Goal: Information Seeking & Learning: Learn about a topic

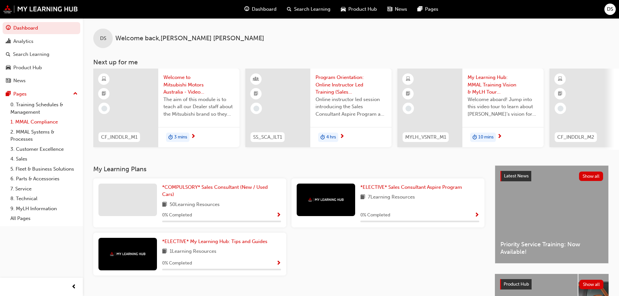
click at [40, 123] on link "1. MMAL Compliance" at bounding box center [44, 122] width 72 height 10
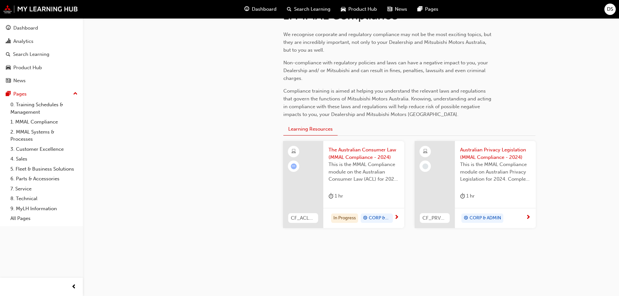
scroll to position [153, 0]
click at [381, 216] on span "CORP & ADMIN" at bounding box center [380, 217] width 22 height 7
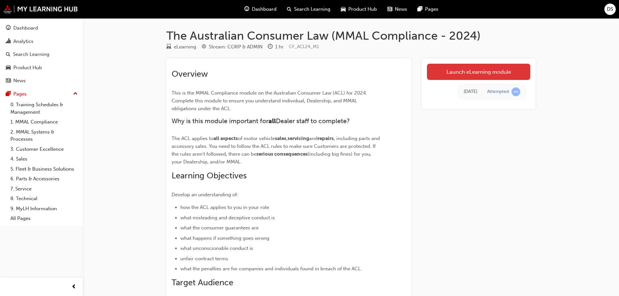
click at [467, 68] on link "Launch eLearning module" at bounding box center [478, 72] width 103 height 16
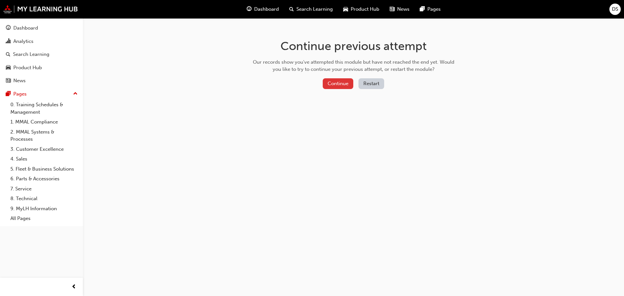
click at [337, 78] on button "Continue" at bounding box center [338, 83] width 31 height 11
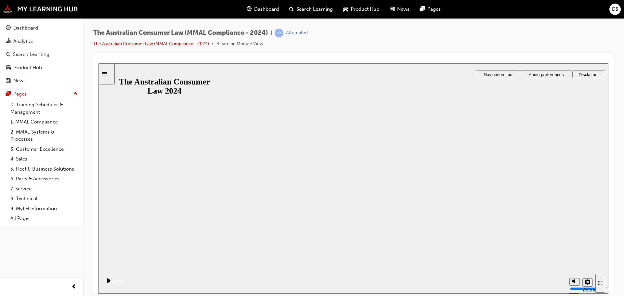
click at [124, 269] on button "Resume" at bounding box center [111, 273] width 26 height 8
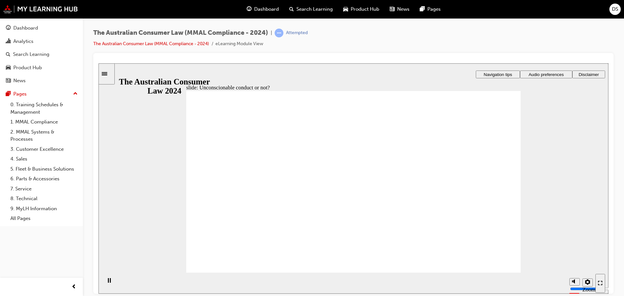
drag, startPoint x: 349, startPoint y: 162, endPoint x: 237, endPoint y: 212, distance: 122.1
drag, startPoint x: 339, startPoint y: 150, endPoint x: 436, endPoint y: 204, distance: 110.5
drag, startPoint x: 458, startPoint y: 200, endPoint x: 264, endPoint y: 197, distance: 194.3
drag, startPoint x: 352, startPoint y: 159, endPoint x: 262, endPoint y: 200, distance: 99.3
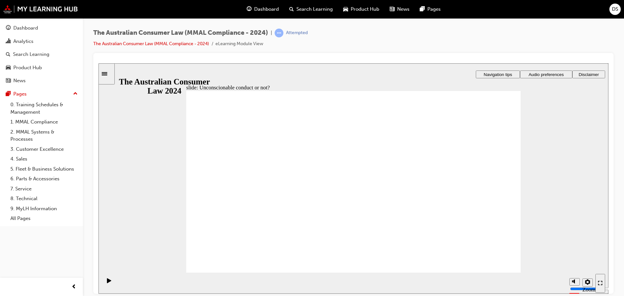
drag, startPoint x: 258, startPoint y: 208, endPoint x: 420, endPoint y: 211, distance: 162.4
drag, startPoint x: 359, startPoint y: 160, endPoint x: 266, endPoint y: 213, distance: 107.0
drag, startPoint x: 335, startPoint y: 162, endPoint x: 235, endPoint y: 215, distance: 112.8
drag, startPoint x: 352, startPoint y: 143, endPoint x: 267, endPoint y: 193, distance: 99.3
drag, startPoint x: 359, startPoint y: 156, endPoint x: 459, endPoint y: 218, distance: 118.2
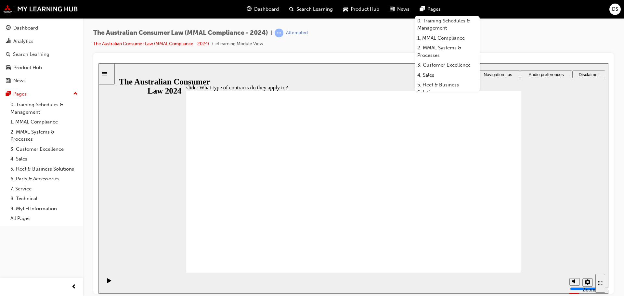
click at [354, 68] on div "slide: What is considered ‘unfair’? Rectangle 1 Rectangle 3 What is considered …" at bounding box center [353, 178] width 510 height 230
click at [428, 12] on span "Pages" at bounding box center [433, 9] width 13 height 7
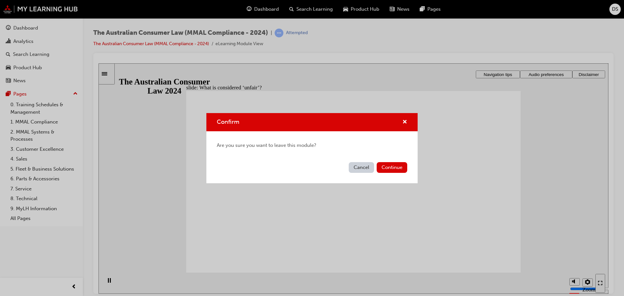
click at [365, 167] on button "Cancel" at bounding box center [361, 167] width 25 height 11
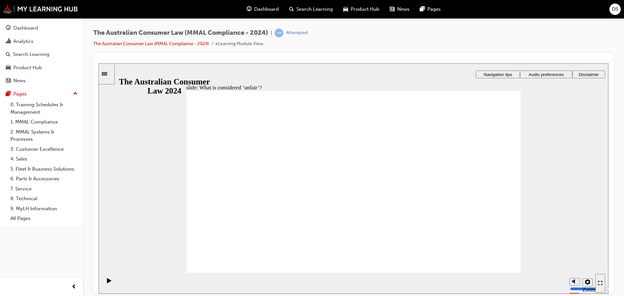
drag, startPoint x: 343, startPoint y: 156, endPoint x: 439, endPoint y: 210, distance: 109.4
drag, startPoint x: 367, startPoint y: 160, endPoint x: 253, endPoint y: 213, distance: 125.9
drag, startPoint x: 344, startPoint y: 163, endPoint x: 435, endPoint y: 222, distance: 108.5
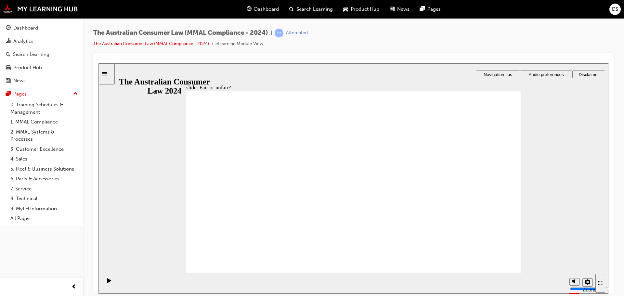
drag, startPoint x: 352, startPoint y: 147, endPoint x: 447, endPoint y: 198, distance: 107.4
drag, startPoint x: 359, startPoint y: 154, endPoint x: 458, endPoint y: 215, distance: 116.1
drag, startPoint x: 367, startPoint y: 164, endPoint x: 486, endPoint y: 217, distance: 130.2
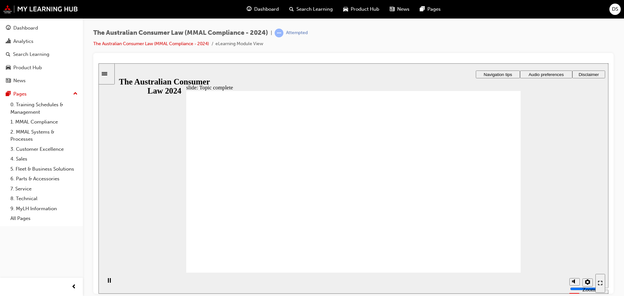
drag, startPoint x: 381, startPoint y: 179, endPoint x: 467, endPoint y: 229, distance: 99.0
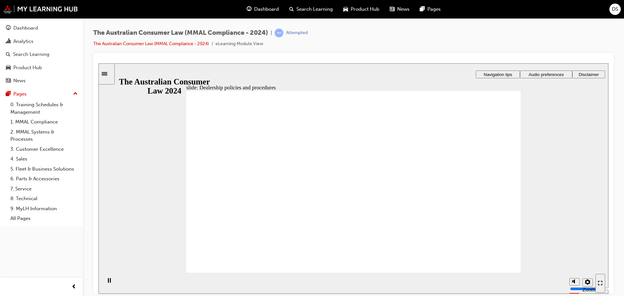
radio input "true"
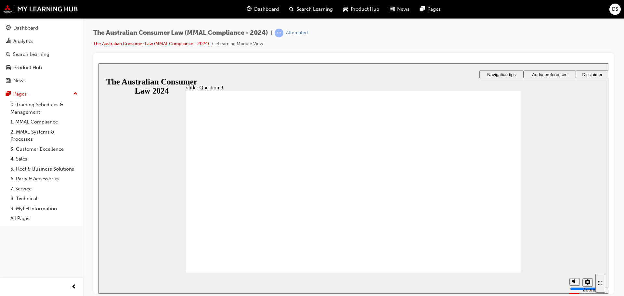
checkbox input "true"
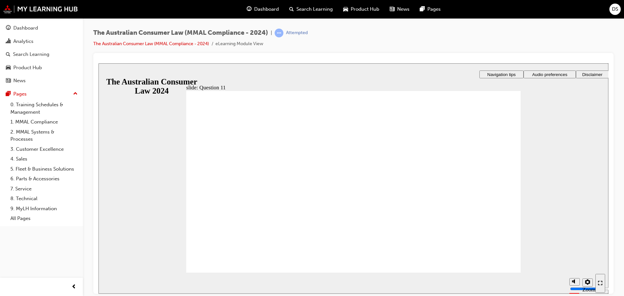
drag, startPoint x: 208, startPoint y: 202, endPoint x: 427, endPoint y: 232, distance: 221.6
radio input "true"
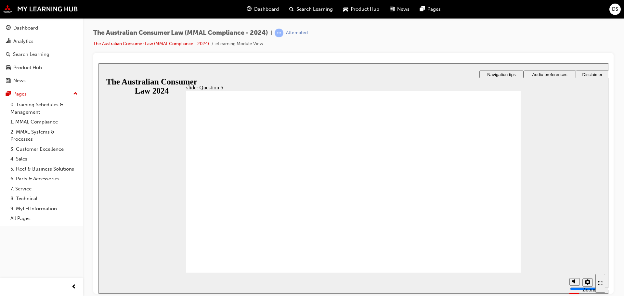
radio input "true"
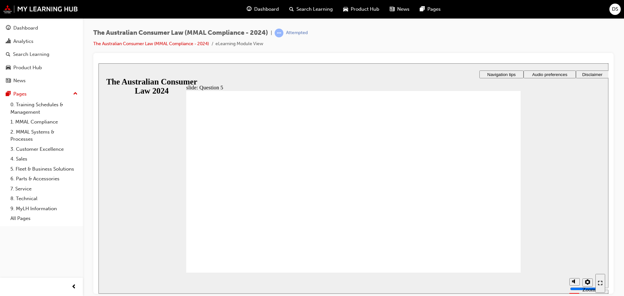
radio input "true"
checkbox input "true"
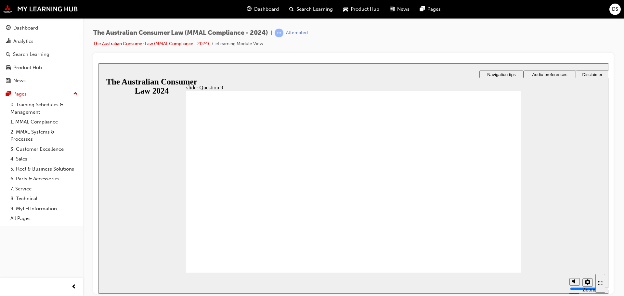
checkbox input "true"
drag, startPoint x: 197, startPoint y: 204, endPoint x: 215, endPoint y: 261, distance: 59.5
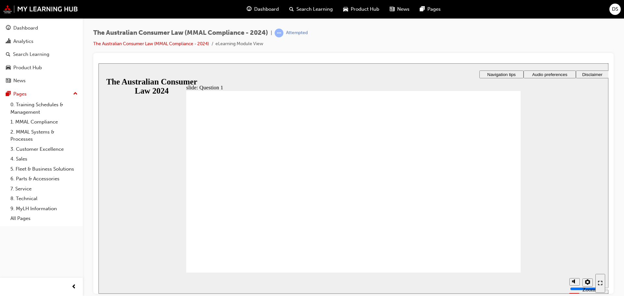
radio input "true"
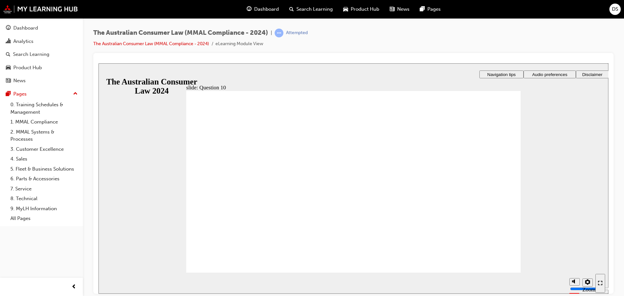
checkbox input "true"
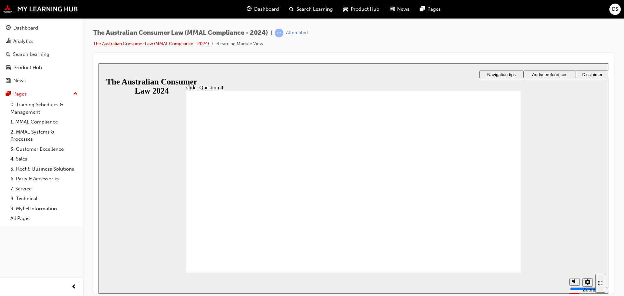
checkbox input "true"
radio input "true"
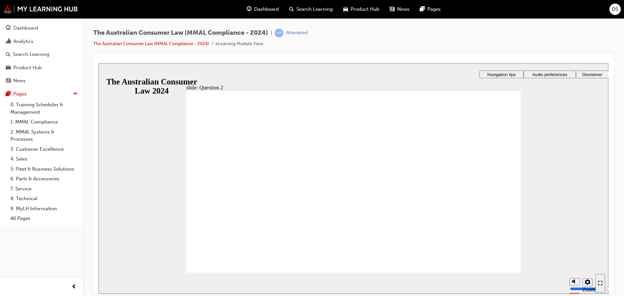
checkbox input "true"
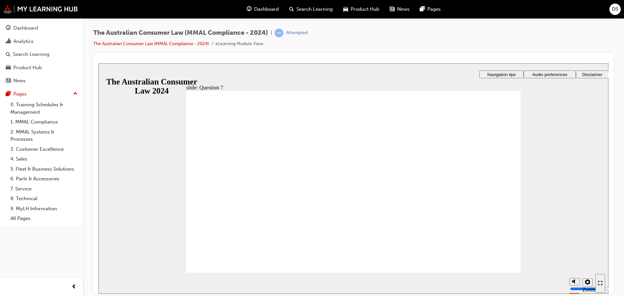
checkbox input "true"
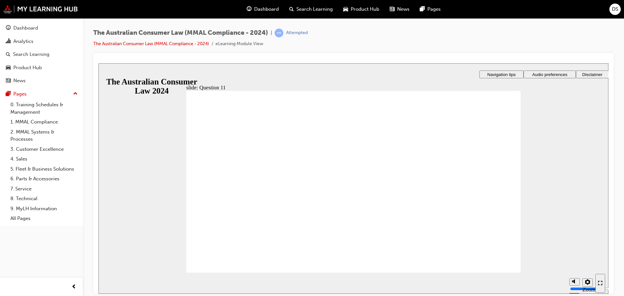
checkbox input "true"
checkbox input "false"
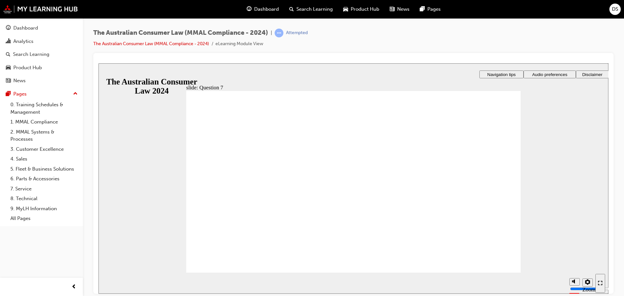
checkbox input "true"
radio input "true"
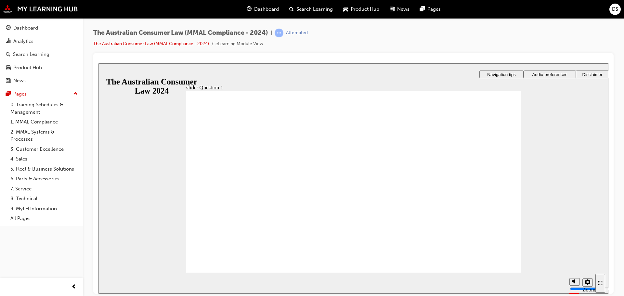
drag, startPoint x: 216, startPoint y: 172, endPoint x: 498, endPoint y: 220, distance: 285.9
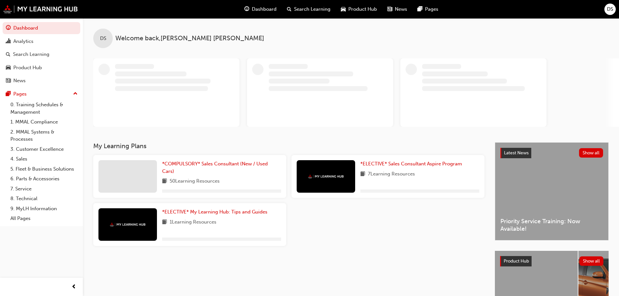
click at [307, 4] on div "Search Learning" at bounding box center [309, 9] width 54 height 13
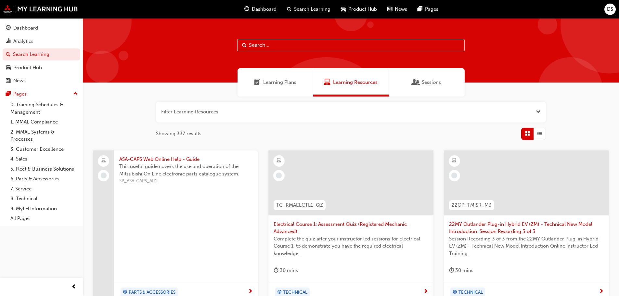
click at [419, 82] on span "Sessions" at bounding box center [416, 82] width 6 height 7
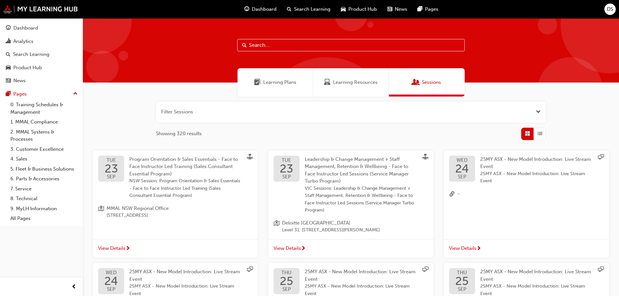
click at [318, 46] on input "text" at bounding box center [350, 45] width 227 height 12
click at [214, 109] on button "button" at bounding box center [351, 112] width 390 height 21
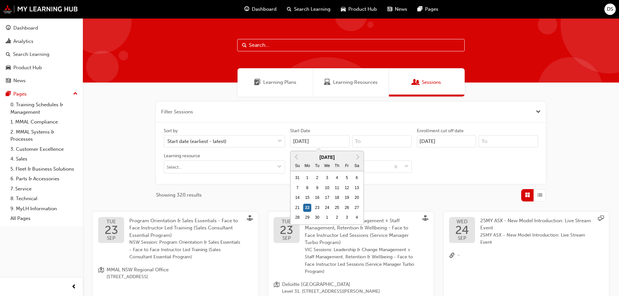
click at [302, 142] on input "22/09/25" at bounding box center [319, 141] width 59 height 12
click at [357, 159] on span "Next Month" at bounding box center [357, 156] width 0 height 7
click at [328, 198] on div "15" at bounding box center [327, 198] width 8 height 8
click at [328, 147] on input "22/09/25" at bounding box center [319, 141] width 59 height 12
type input "15/10/25"
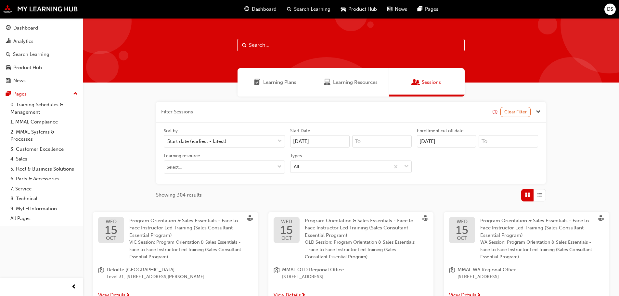
click at [446, 197] on div "Showing 304 results" at bounding box center [351, 195] width 390 height 12
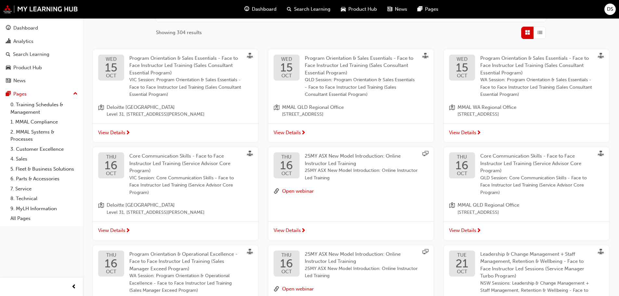
scroll to position [130, 0]
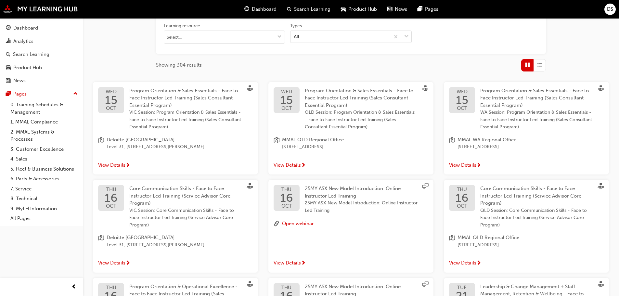
click at [143, 120] on span "VIC Session: Program Orientation & Sales Essentials - Face to Face Instructor L…" at bounding box center [185, 120] width 113 height 22
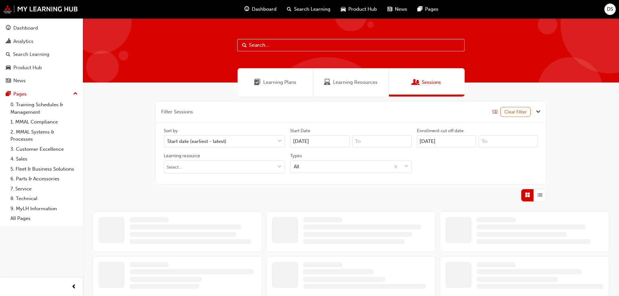
scroll to position [93, 0]
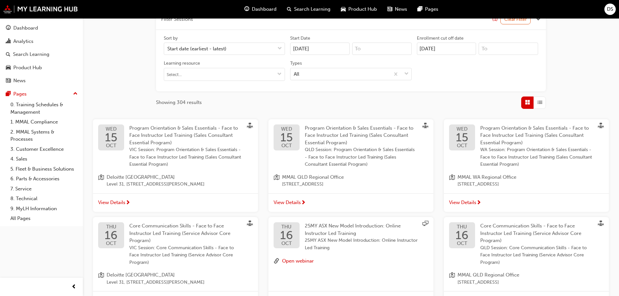
click at [309, 134] on span "Program Orientation & Sales Essentials - Face to Face Instructor Led Training (…" at bounding box center [359, 135] width 109 height 20
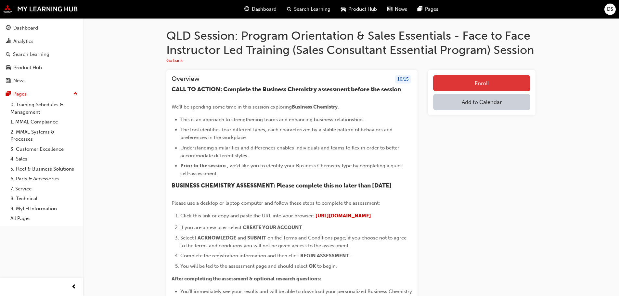
click at [509, 81] on button "Enroll" at bounding box center [481, 83] width 97 height 16
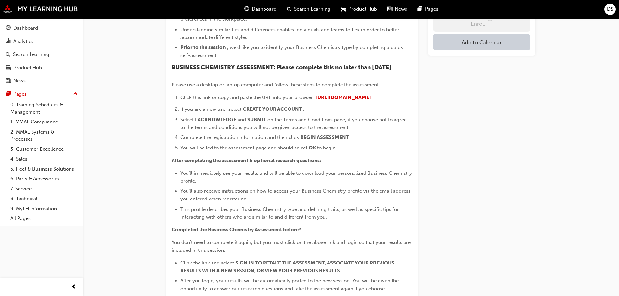
scroll to position [130, 0]
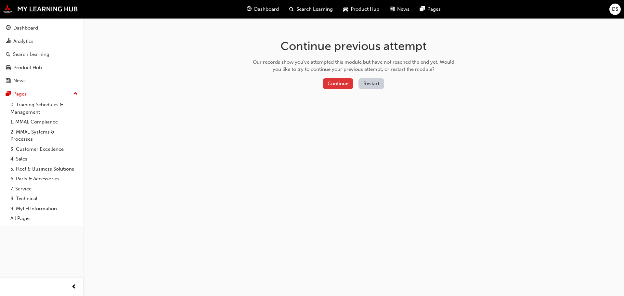
click at [338, 85] on button "Continue" at bounding box center [338, 83] width 31 height 11
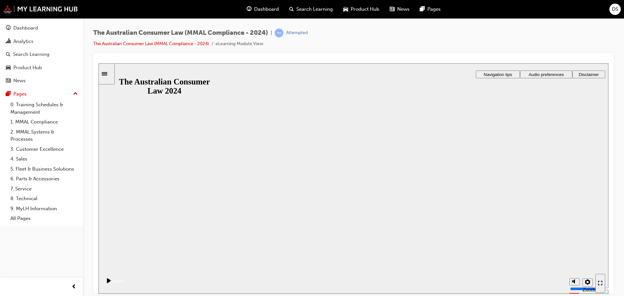
click at [124, 269] on button "Resume" at bounding box center [111, 273] width 26 height 8
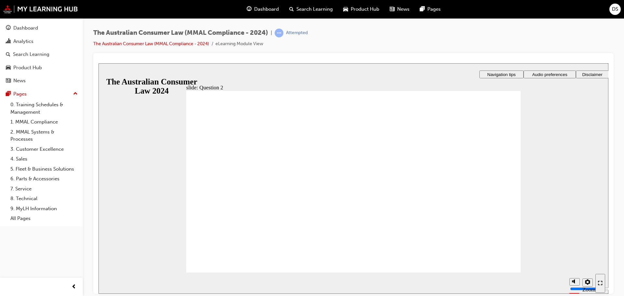
radio input "false"
radio input "true"
drag, startPoint x: 254, startPoint y: 260, endPoint x: 250, endPoint y: 259, distance: 3.3
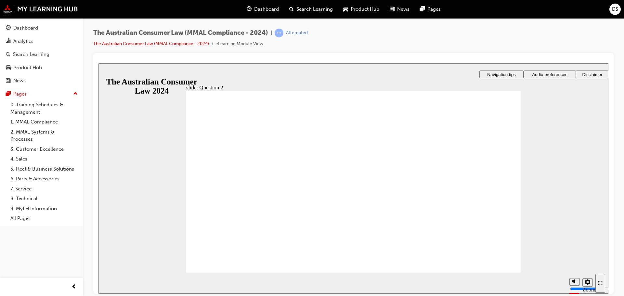
checkbox input "true"
drag, startPoint x: 250, startPoint y: 257, endPoint x: 246, endPoint y: 255, distance: 4.5
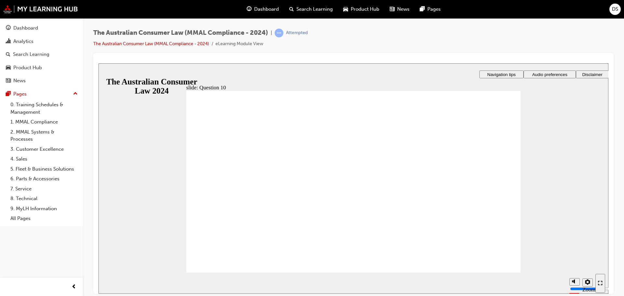
radio input "true"
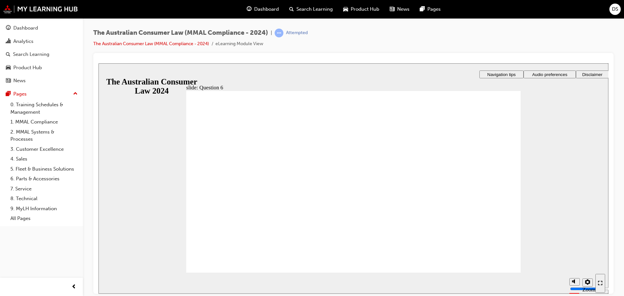
radio input "true"
checkbox input "true"
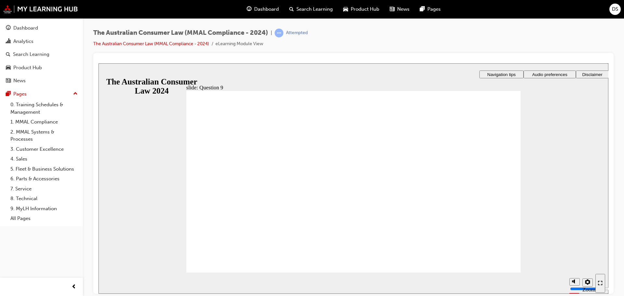
checkbox input "true"
checkbox input "false"
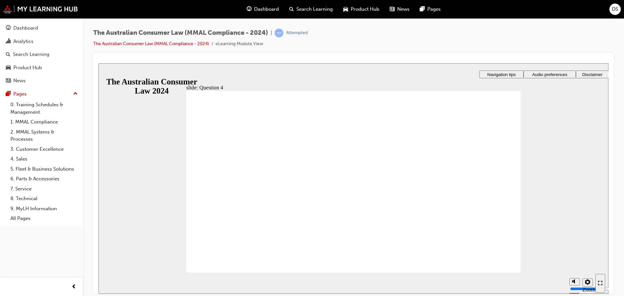
checkbox input "true"
radio input "true"
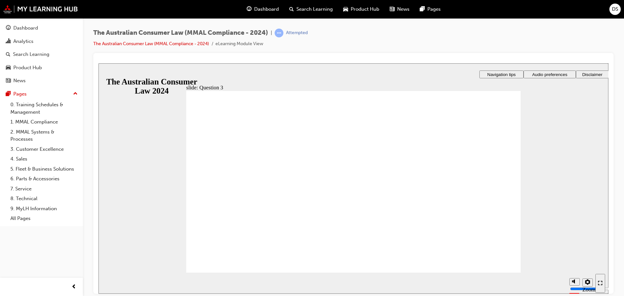
radio input "true"
drag, startPoint x: 245, startPoint y: 254, endPoint x: 240, endPoint y: 257, distance: 6.0
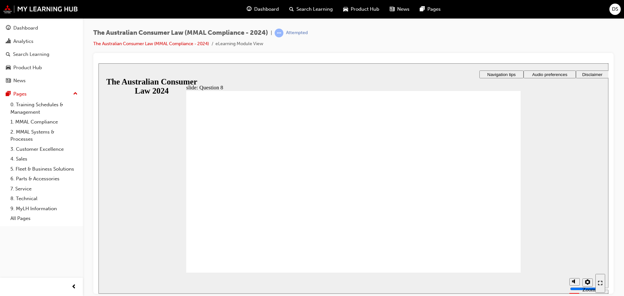
radio input "true"
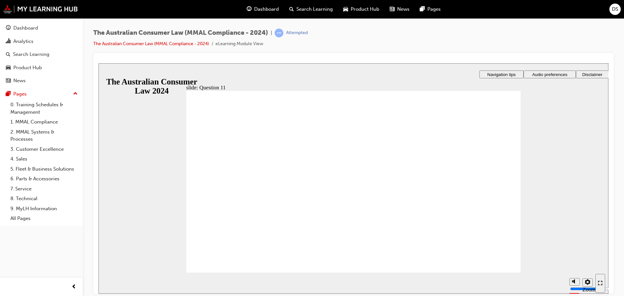
checkbox input "true"
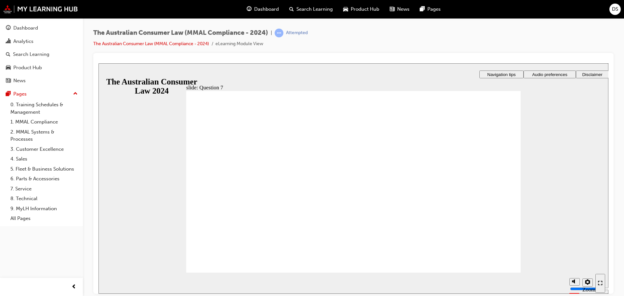
checkbox input "true"
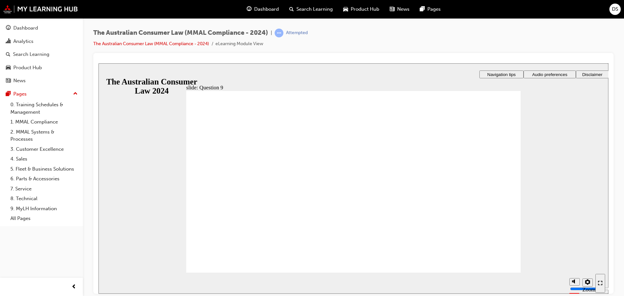
checkbox input "true"
drag, startPoint x: 198, startPoint y: 204, endPoint x: 251, endPoint y: 254, distance: 73.1
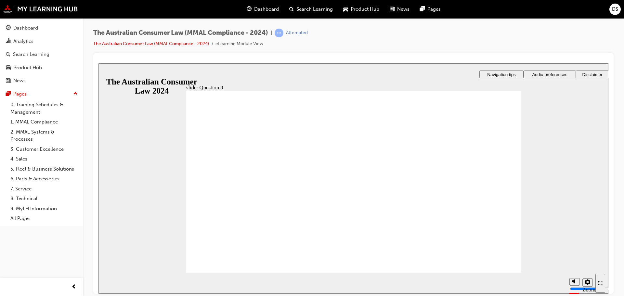
radio input "true"
checkbox input "true"
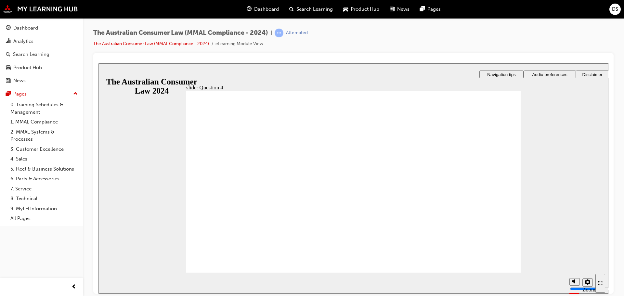
checkbox input "true"
radio input "true"
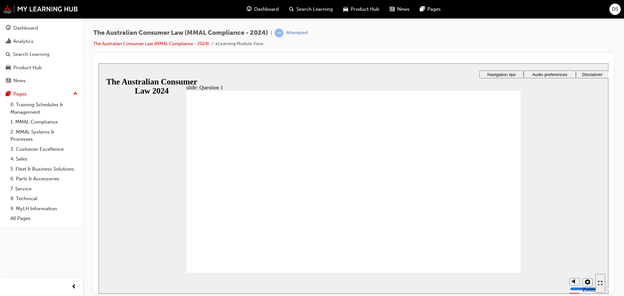
checkbox input "true"
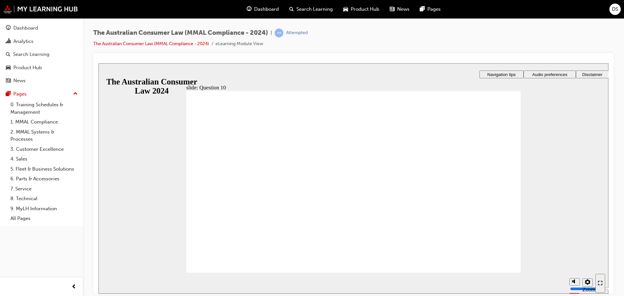
drag, startPoint x: 216, startPoint y: 192, endPoint x: 538, endPoint y: 262, distance: 329.8
radio input "true"
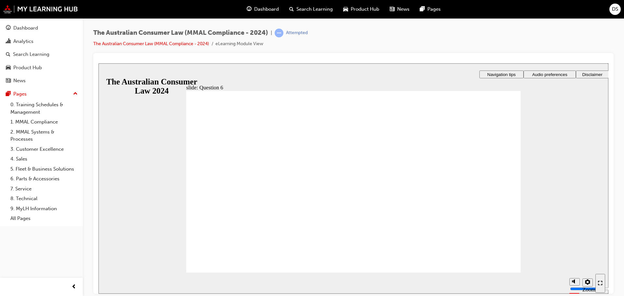
radio input "true"
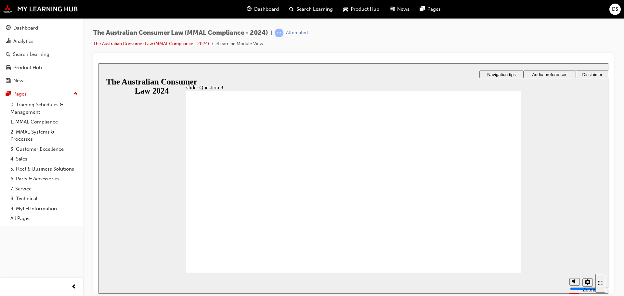
radio input "true"
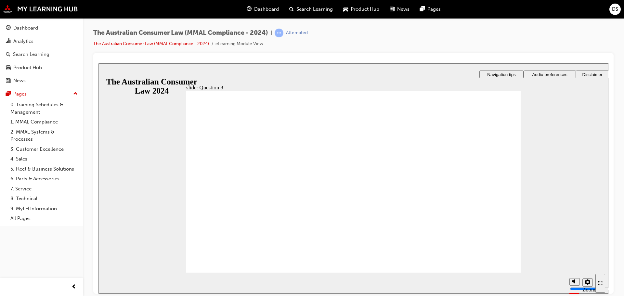
radio input "true"
checkbox input "true"
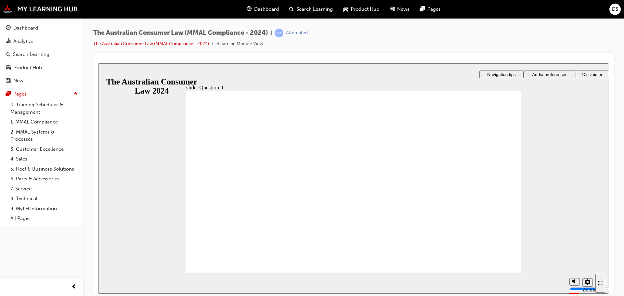
checkbox input "true"
radio input "true"
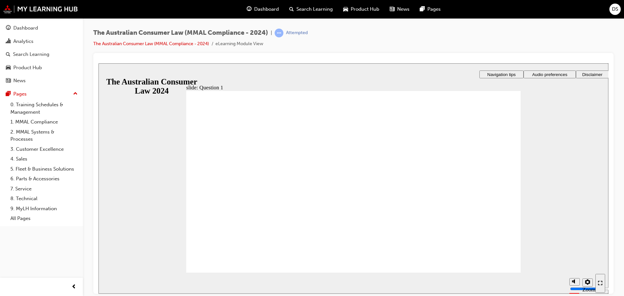
checkbox input "true"
drag, startPoint x: 234, startPoint y: 187, endPoint x: 236, endPoint y: 193, distance: 7.1
checkbox input "true"
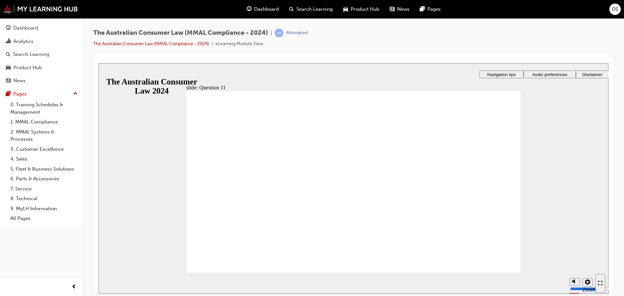
drag, startPoint x: 250, startPoint y: 197, endPoint x: 227, endPoint y: 235, distance: 44.7
radio input "true"
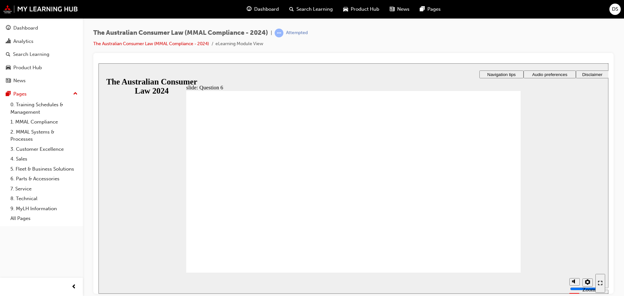
radio input "true"
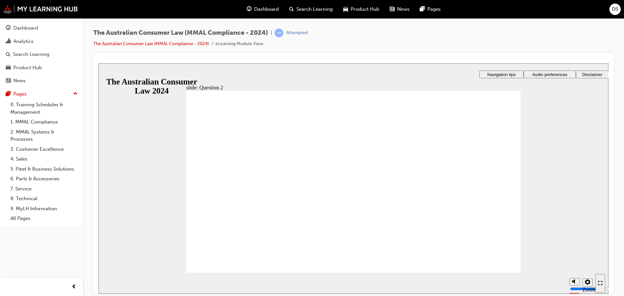
drag, startPoint x: 250, startPoint y: 255, endPoint x: 273, endPoint y: 258, distance: 23.2
radio input "true"
drag, startPoint x: 221, startPoint y: 262, endPoint x: 235, endPoint y: 258, distance: 14.7
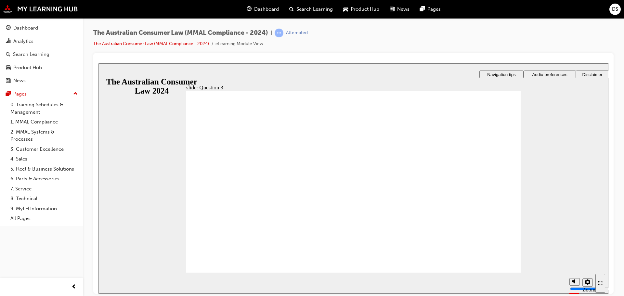
checkbox input "true"
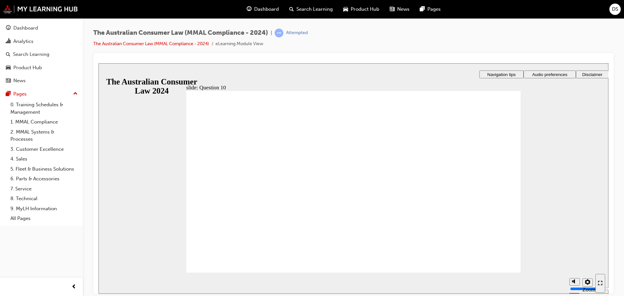
checkbox input "false"
checkbox input "true"
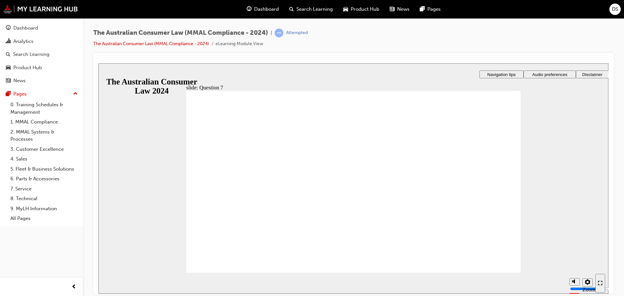
checkbox input "true"
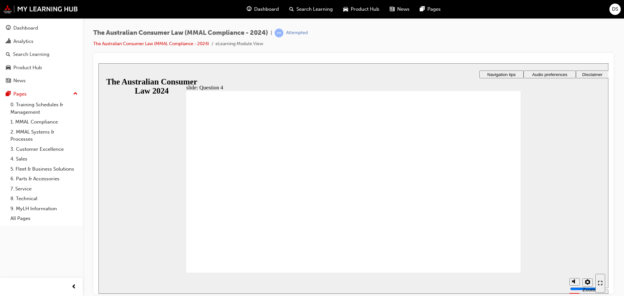
checkbox input "true"
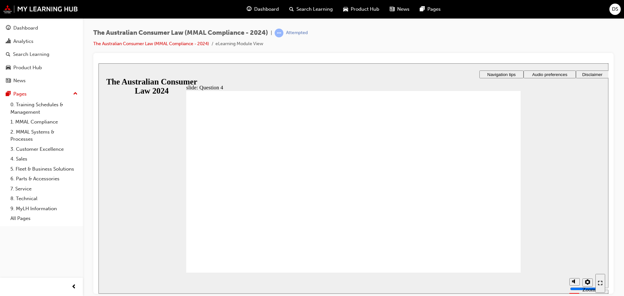
radio input "true"
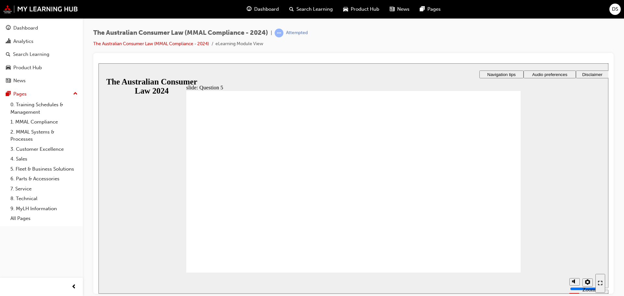
click at [505, 262] on div "Rectangle 1 That's right. tick icon 1 Rectangle 1 Rectangle 3 Question 1 of 11 …" at bounding box center [353, 185] width 334 height 188
radio input "true"
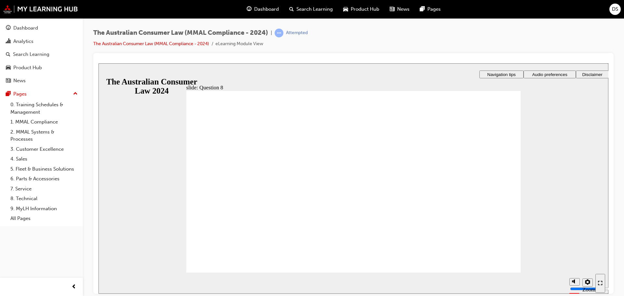
radio input "true"
checkbox input "true"
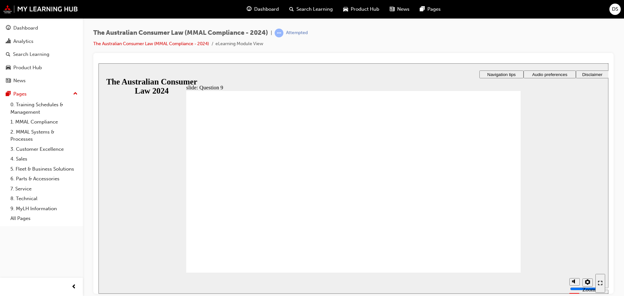
checkbox input "true"
drag, startPoint x: 234, startPoint y: 204, endPoint x: 223, endPoint y: 263, distance: 59.8
radio input "true"
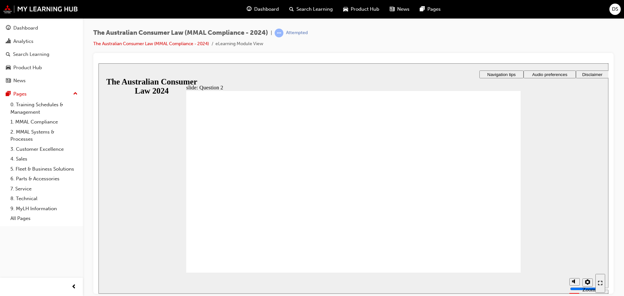
drag, startPoint x: 493, startPoint y: 266, endPoint x: 196, endPoint y: 242, distance: 298.2
checkbox input "true"
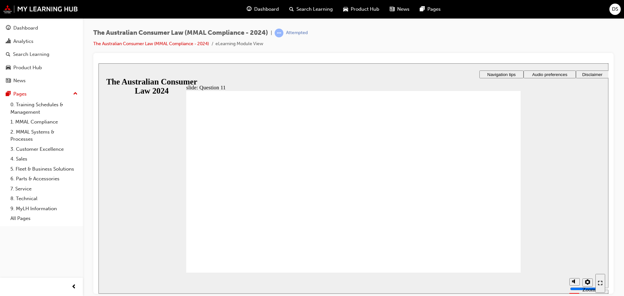
checkbox input "true"
drag, startPoint x: 227, startPoint y: 261, endPoint x: 311, endPoint y: 289, distance: 88.8
click at [502, 272] on section "Playback Speed 2 1.75 1.5 1.25 Normal" at bounding box center [353, 282] width 510 height 21
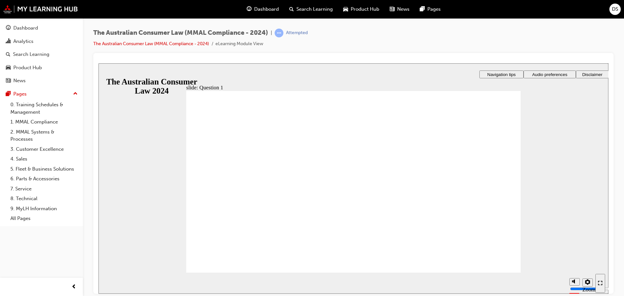
radio input "true"
checkbox input "true"
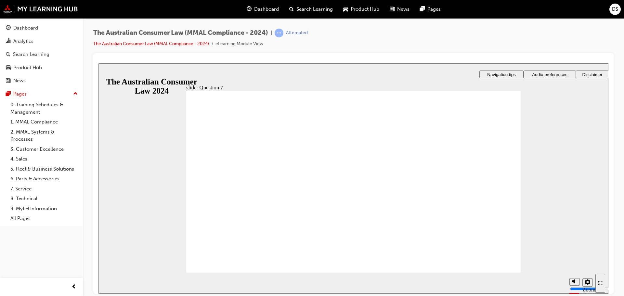
drag, startPoint x: 238, startPoint y: 174, endPoint x: 243, endPoint y: 262, distance: 88.2
checkbox input "true"
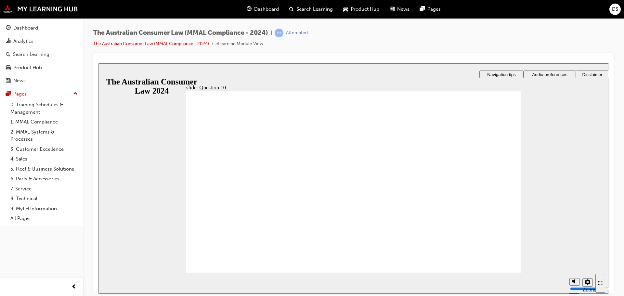
checkbox input "true"
radio input "true"
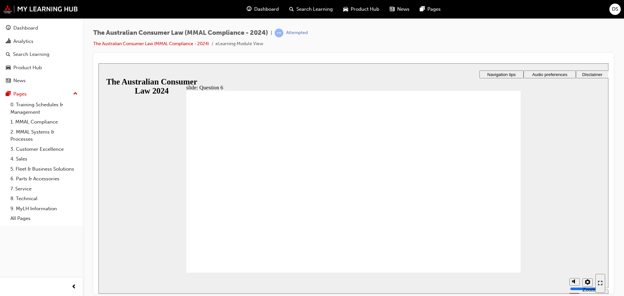
checkbox input "true"
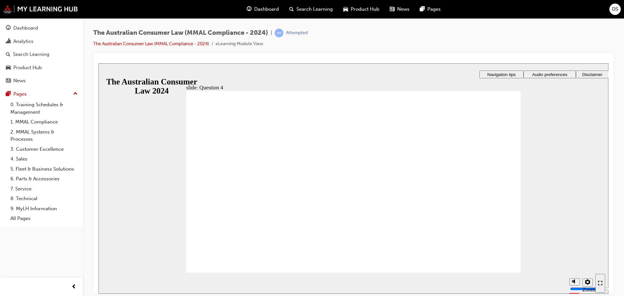
drag, startPoint x: 237, startPoint y: 254, endPoint x: 243, endPoint y: 258, distance: 7.2
checkbox input "true"
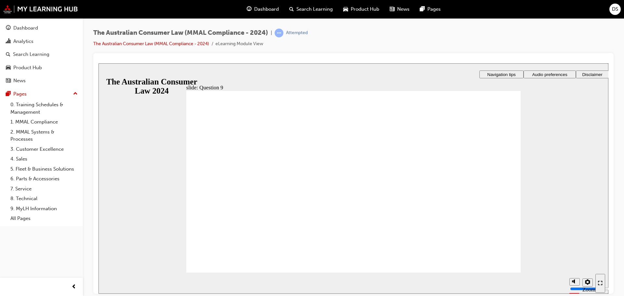
checkbox input "true"
drag, startPoint x: 215, startPoint y: 165, endPoint x: 217, endPoint y: 198, distance: 33.2
checkbox input "true"
drag, startPoint x: 219, startPoint y: 262, endPoint x: 219, endPoint y: 267, distance: 5.9
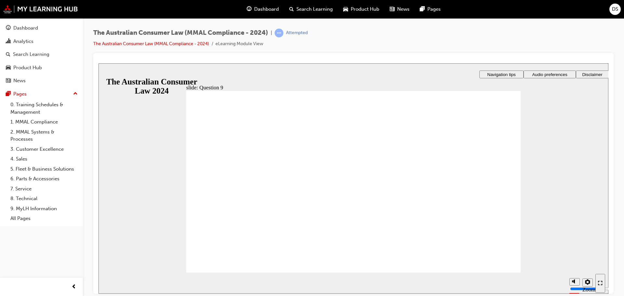
radio input "true"
drag, startPoint x: 239, startPoint y: 162, endPoint x: 230, endPoint y: 253, distance: 91.4
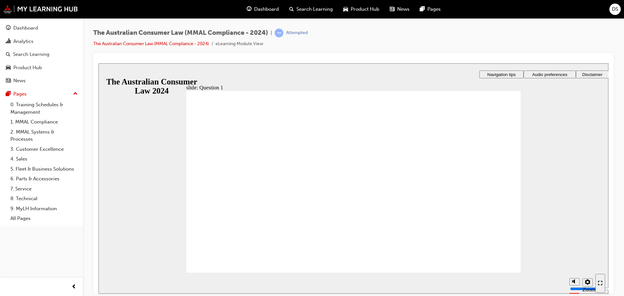
checkbox input "true"
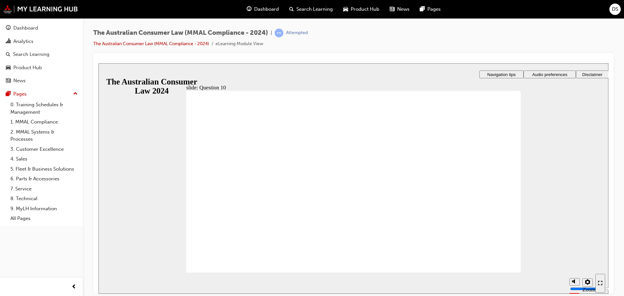
drag, startPoint x: 213, startPoint y: 170, endPoint x: 239, endPoint y: 252, distance: 86.0
radio input "true"
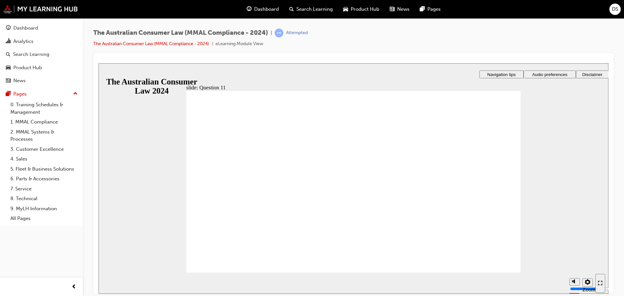
checkbox input "true"
drag, startPoint x: 240, startPoint y: 256, endPoint x: 243, endPoint y: 254, distance: 3.5
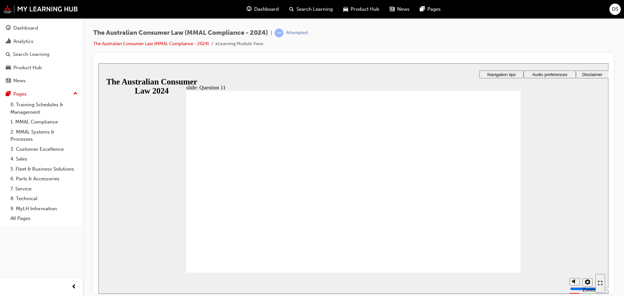
radio input "true"
checkbox input "true"
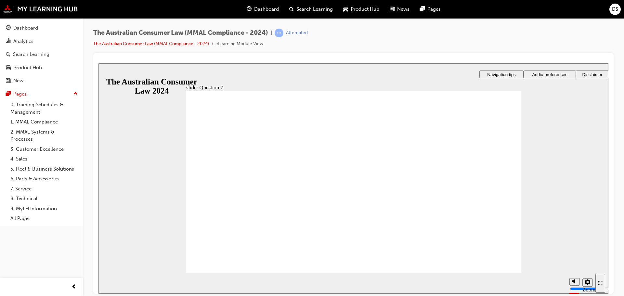
checkbox input "true"
radio input "true"
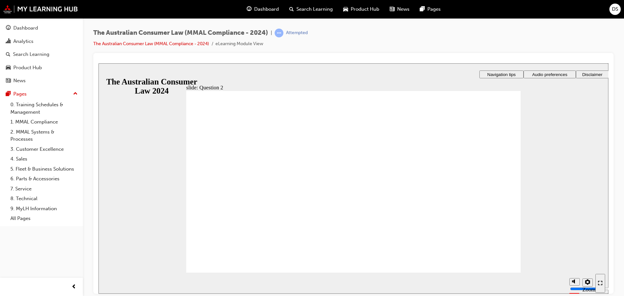
drag, startPoint x: 239, startPoint y: 259, endPoint x: 366, endPoint y: 271, distance: 128.2
radio input "true"
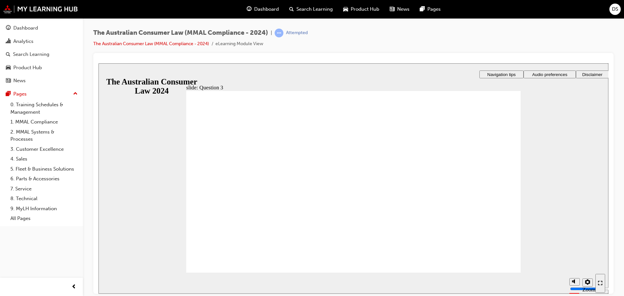
radio input "true"
checkbox input "true"
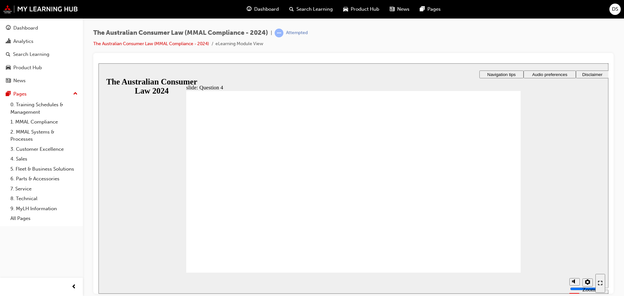
checkbox input "true"
checkbox input "false"
checkbox input "true"
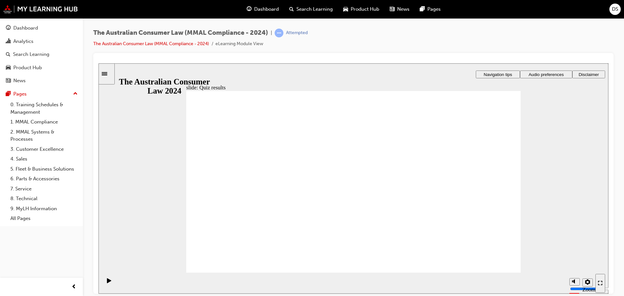
checkbox input "true"
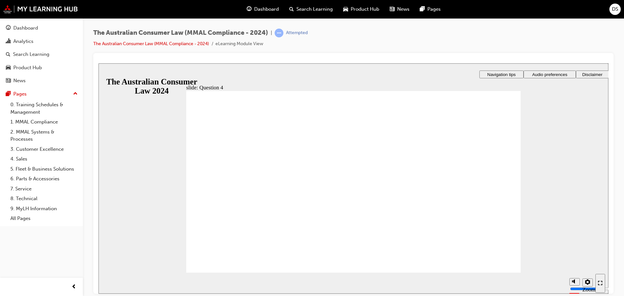
checkbox input "true"
checkbox input "false"
radio input "true"
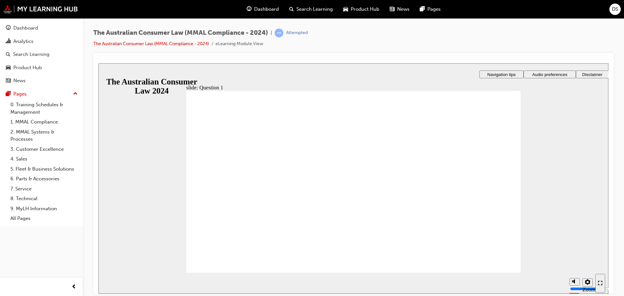
checkbox input "true"
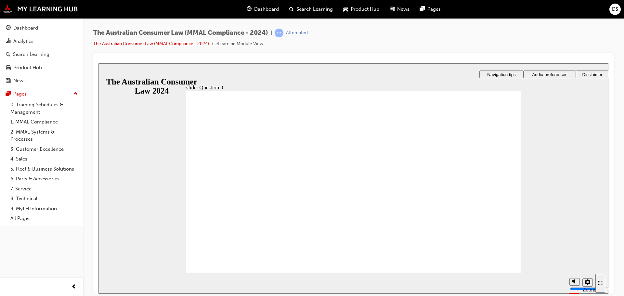
radio input "true"
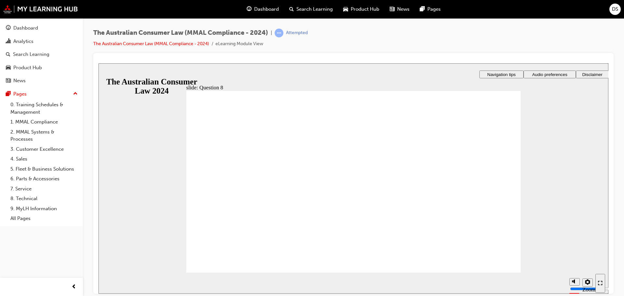
checkbox input "true"
checkbox input "false"
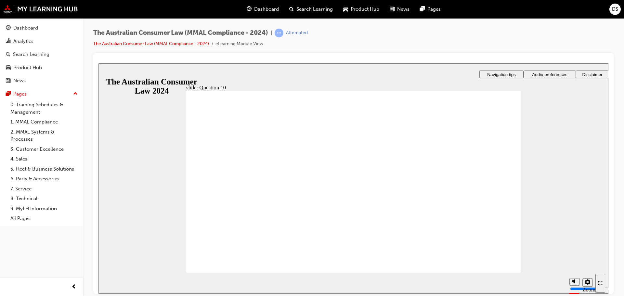
drag, startPoint x: 508, startPoint y: 266, endPoint x: 499, endPoint y: 259, distance: 11.6
click at [172, 176] on div "slide: Question 2 Rectangle 1 Rectangle 3 Question 6 of 11 A Dealership adverti…" at bounding box center [353, 178] width 510 height 230
radio input "true"
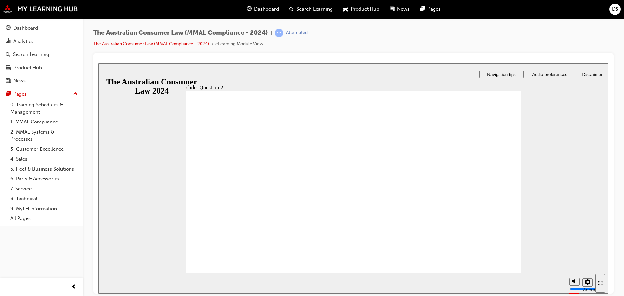
drag, startPoint x: 227, startPoint y: 255, endPoint x: 277, endPoint y: 271, distance: 52.4
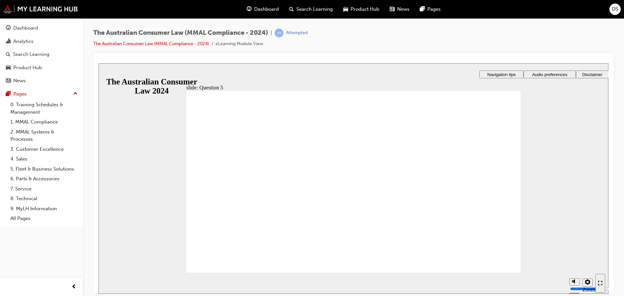
radio input "true"
drag, startPoint x: 229, startPoint y: 237, endPoint x: 231, endPoint y: 257, distance: 20.6
click at [234, 273] on div "slide: Question 5 Rectangle 1 Rectangle 3 Question 7 of 11 A failure that canno…" at bounding box center [353, 178] width 510 height 230
drag, startPoint x: 231, startPoint y: 263, endPoint x: 246, endPoint y: 259, distance: 15.2
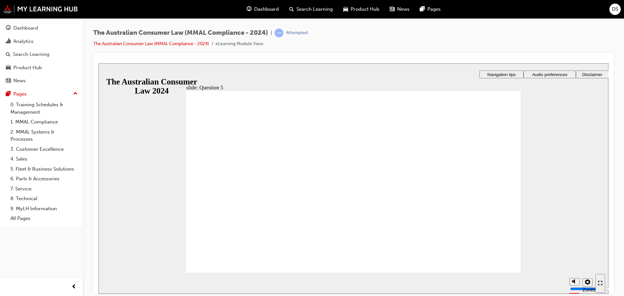
click at [504, 273] on section "Playback Speed 2 1.75 1.5 1.25 Normal" at bounding box center [353, 282] width 510 height 21
click at [503, 272] on section "Playback Speed 2 1.75 1.5 1.25 Normal" at bounding box center [353, 282] width 510 height 21
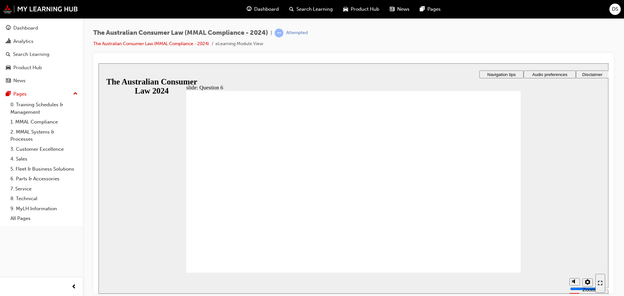
radio input "true"
drag, startPoint x: 241, startPoint y: 258, endPoint x: 318, endPoint y: 253, distance: 76.8
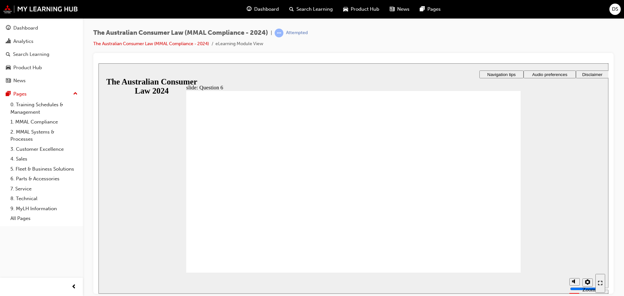
click at [527, 260] on div "slide: Question 6 Rectangle 2 Rectangle 1 Rectangle 2 Rectangle 1 Rectangle 2 R…" at bounding box center [353, 178] width 510 height 230
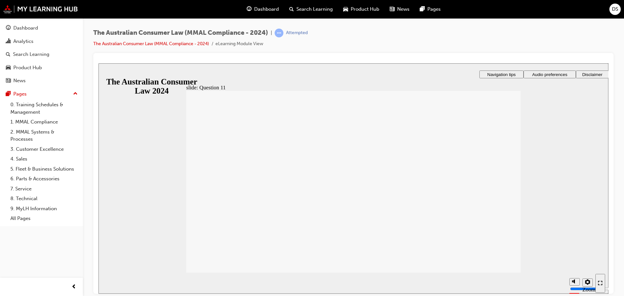
checkbox input "true"
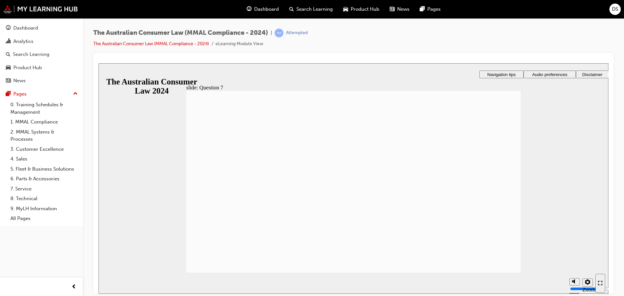
drag, startPoint x: 243, startPoint y: 158, endPoint x: 235, endPoint y: 158, distance: 7.8
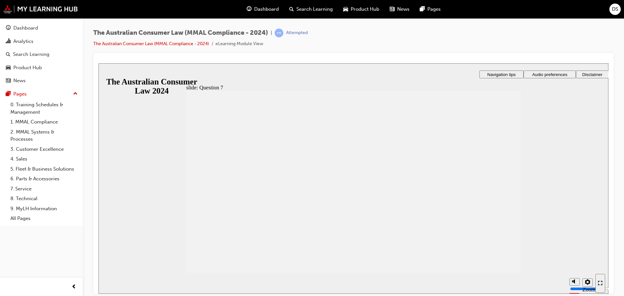
drag, startPoint x: 235, startPoint y: 158, endPoint x: 233, endPoint y: 163, distance: 5.7
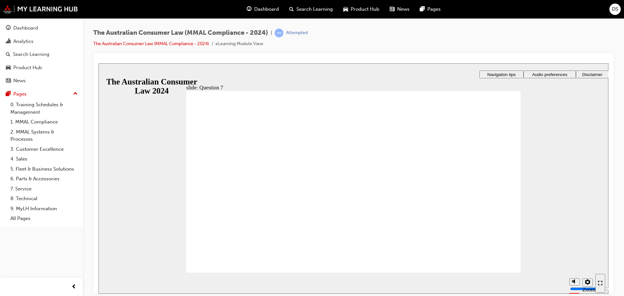
checkbox input "true"
drag, startPoint x: 225, startPoint y: 239, endPoint x: 225, endPoint y: 251, distance: 12.7
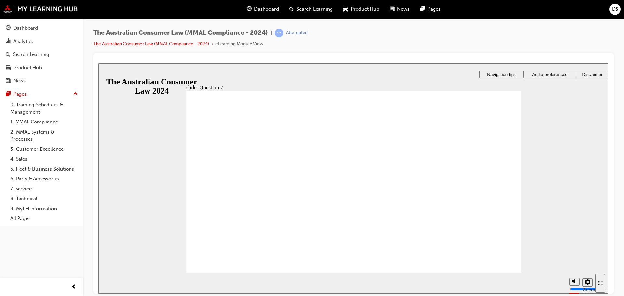
drag, startPoint x: 228, startPoint y: 259, endPoint x: 414, endPoint y: 274, distance: 187.0
drag, startPoint x: 517, startPoint y: 267, endPoint x: 500, endPoint y: 267, distance: 16.9
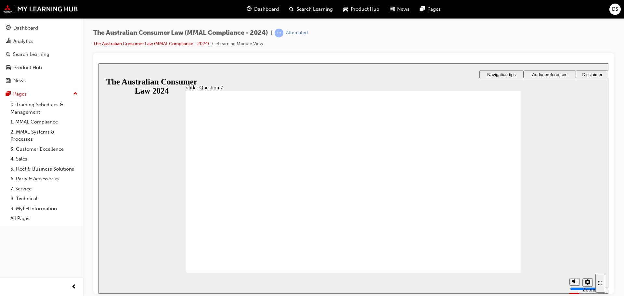
click at [213, 138] on div "Rectangle 2 Rectangle 1 Rectangle 2 Rectangle 1 Rectangle 1 That's not complete…" at bounding box center [353, 185] width 334 height 188
drag, startPoint x: 213, startPoint y: 127, endPoint x: 218, endPoint y: 176, distance: 49.7
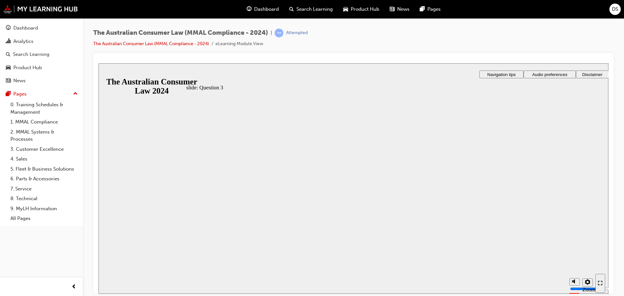
radio input "true"
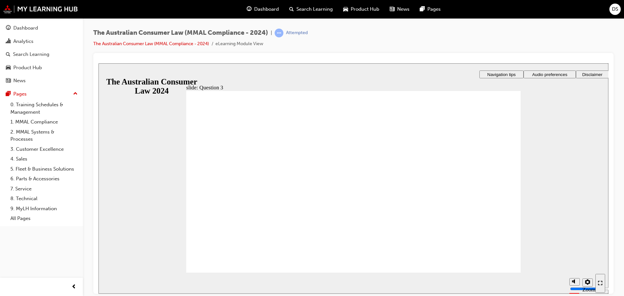
radio input "true"
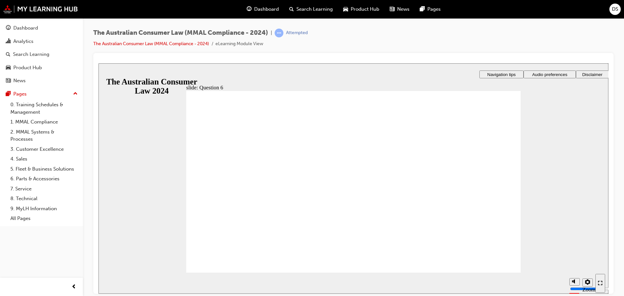
drag, startPoint x: 237, startPoint y: 192, endPoint x: 228, endPoint y: 253, distance: 61.7
radio input "true"
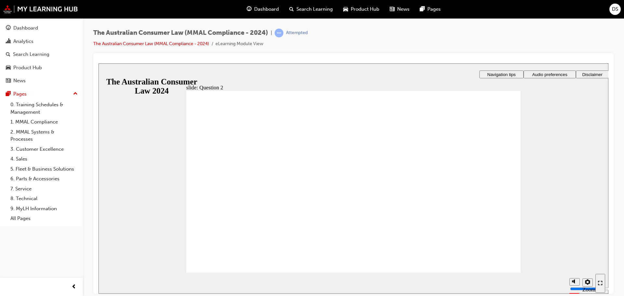
drag, startPoint x: 218, startPoint y: 236, endPoint x: 218, endPoint y: 256, distance: 19.8
checkbox input "true"
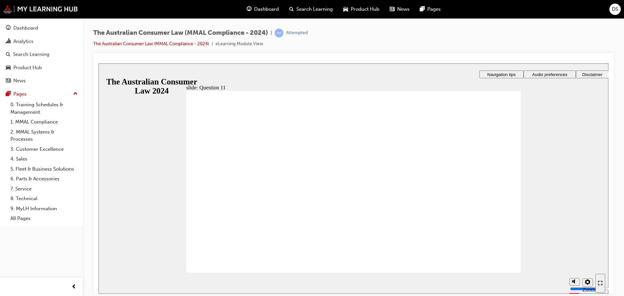
checkbox input "true"
drag, startPoint x: 254, startPoint y: 178, endPoint x: 418, endPoint y: 357, distance: 242.8
checkbox input "true"
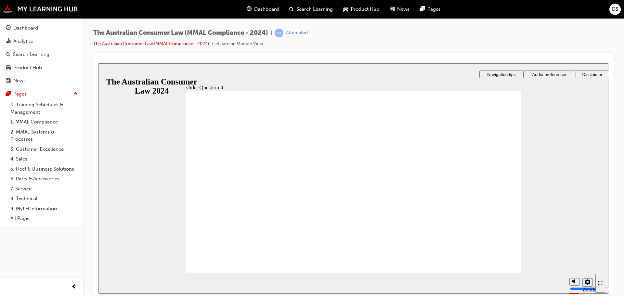
checkbox input "true"
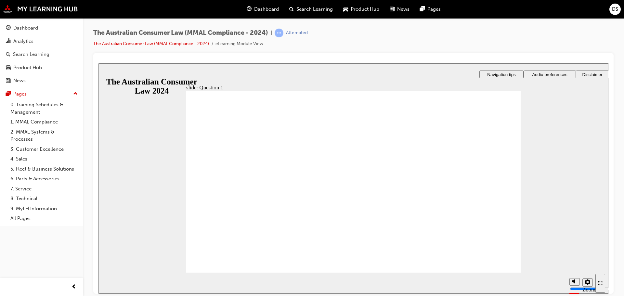
radio input "true"
checkbox input "true"
checkbox input "false"
checkbox input "true"
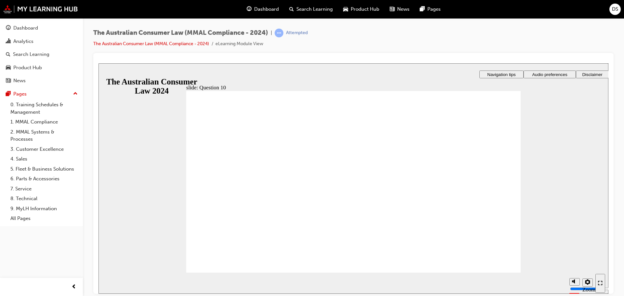
checkbox input "true"
drag, startPoint x: 235, startPoint y: 270, endPoint x: 234, endPoint y: 265, distance: 5.3
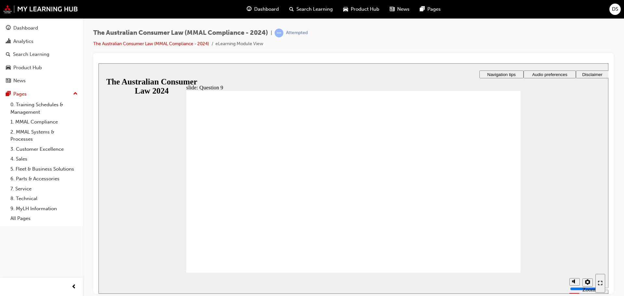
checkbox input "true"
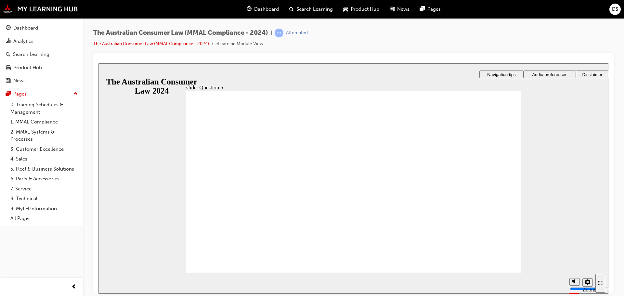
radio input "true"
drag, startPoint x: 224, startPoint y: 260, endPoint x: 216, endPoint y: 254, distance: 10.0
radio input "true"
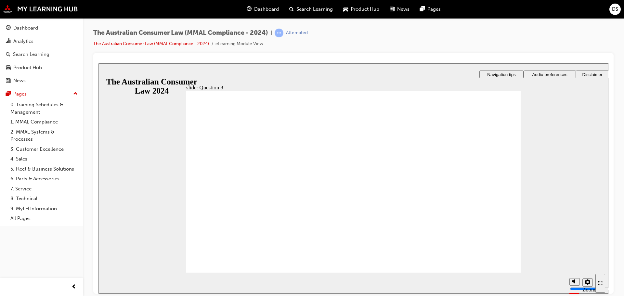
radio input "true"
drag, startPoint x: 226, startPoint y: 261, endPoint x: 357, endPoint y: 286, distance: 133.4
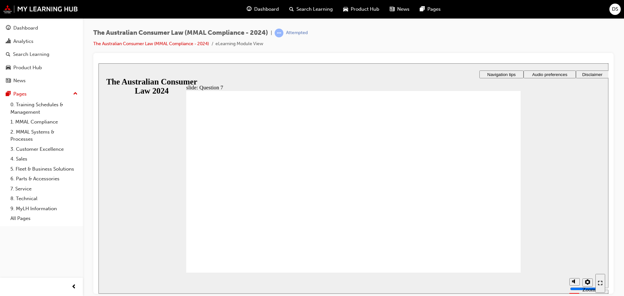
checkbox input "true"
checkbox input "false"
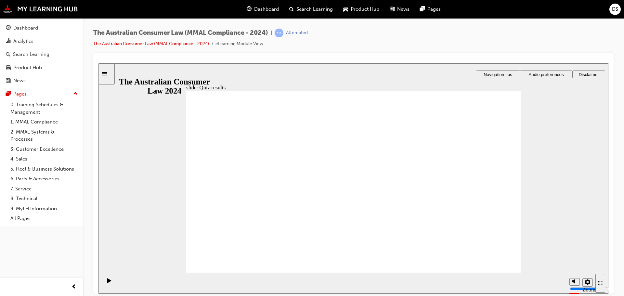
click at [32, 121] on link "1. MMAL Compliance" at bounding box center [44, 122] width 72 height 10
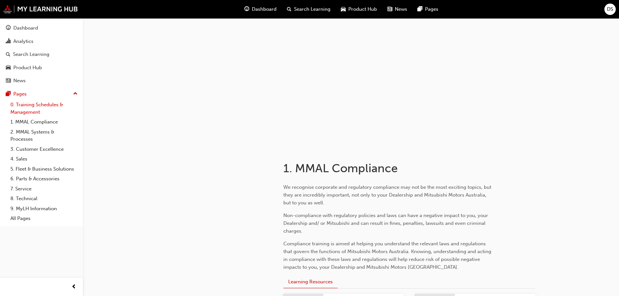
click at [34, 107] on link "0. Training Schedules & Management" at bounding box center [44, 108] width 72 height 17
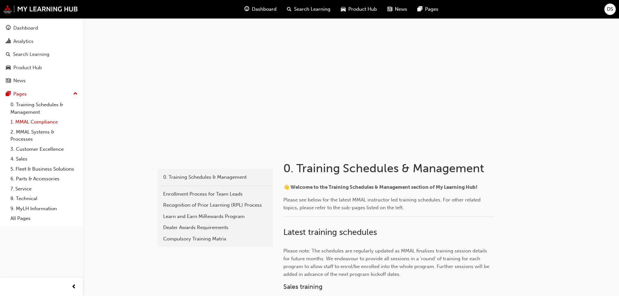
click at [31, 123] on link "1. MMAL Compliance" at bounding box center [44, 122] width 72 height 10
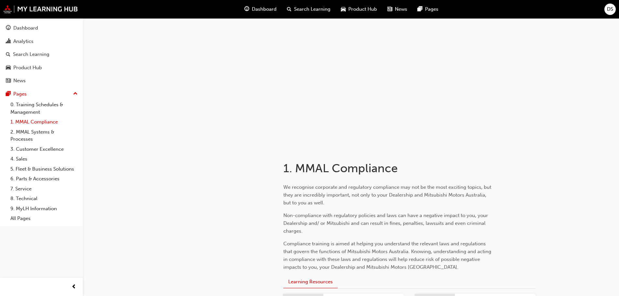
click at [33, 124] on link "1. MMAL Compliance" at bounding box center [44, 122] width 72 height 10
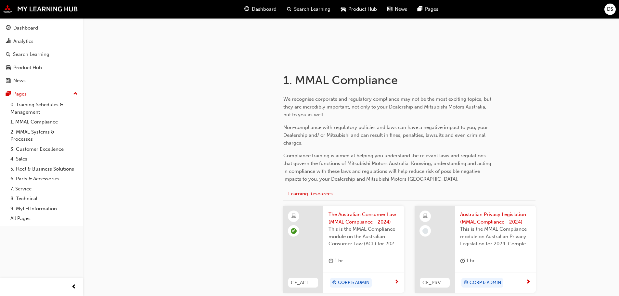
scroll to position [153, 0]
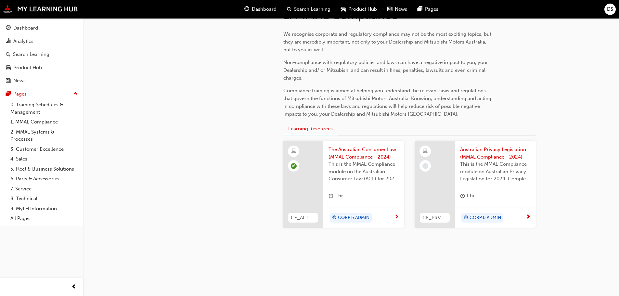
click at [396, 214] on span "next-icon" at bounding box center [396, 217] width 5 height 6
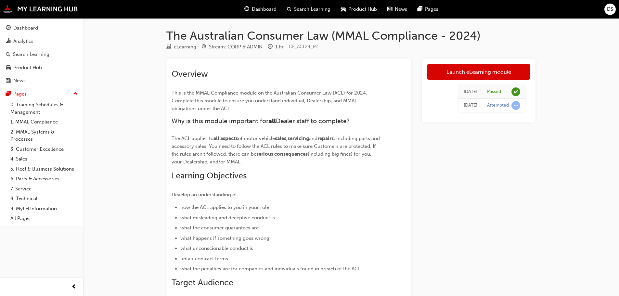
drag, startPoint x: 461, startPoint y: 106, endPoint x: 517, endPoint y: 111, distance: 56.4
click at [517, 111] on tr "Mon 15 Sep 2025 Attempted" at bounding box center [492, 106] width 66 height 14
click at [517, 111] on td "Attempted" at bounding box center [503, 106] width 43 height 14
click at [27, 122] on link "1. MMAL Compliance" at bounding box center [44, 122] width 72 height 10
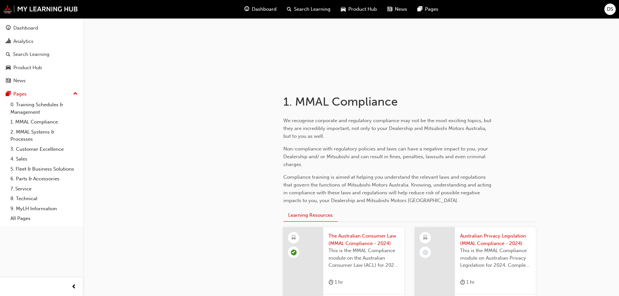
scroll to position [153, 0]
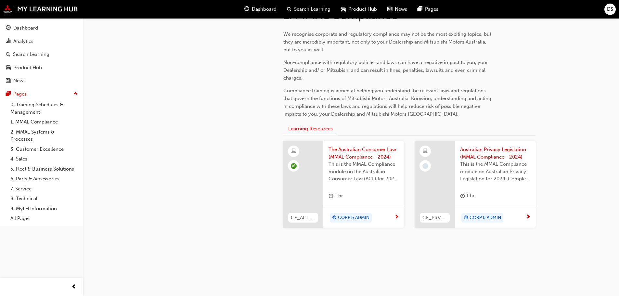
click at [519, 218] on div "CORP & ADMIN" at bounding box center [493, 218] width 66 height 10
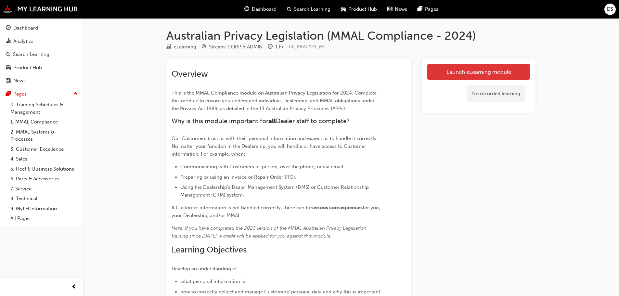
click at [442, 68] on link "Launch eLearning module" at bounding box center [478, 72] width 103 height 16
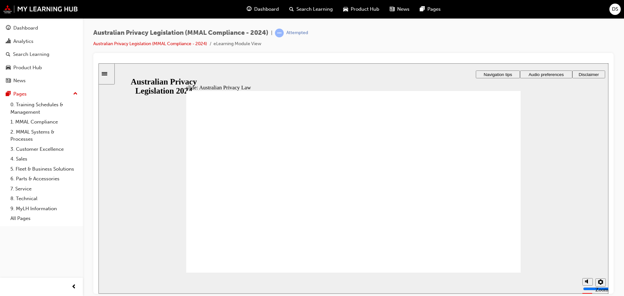
drag, startPoint x: 463, startPoint y: 257, endPoint x: 454, endPoint y: 240, distance: 18.5
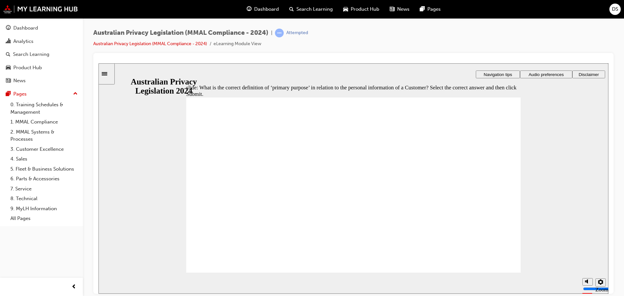
radio input "false"
radio input "true"
radio input "false"
radio input "true"
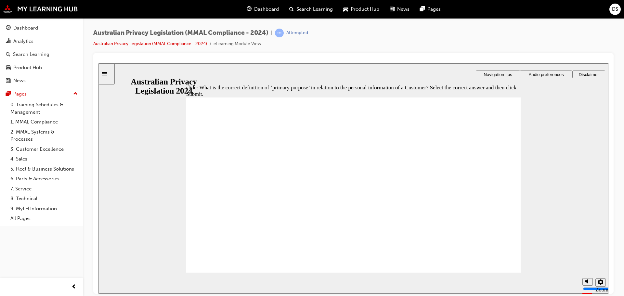
radio input "false"
drag, startPoint x: 216, startPoint y: 179, endPoint x: 218, endPoint y: 191, distance: 11.8
radio input "false"
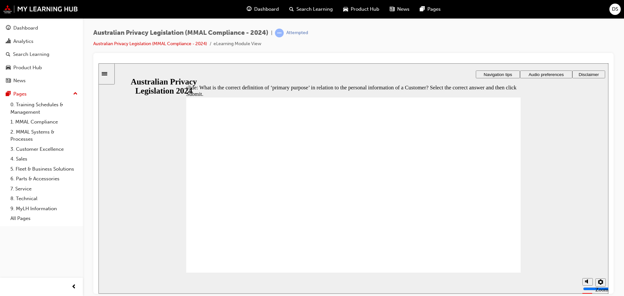
radio input "false"
radio input "true"
radio input "false"
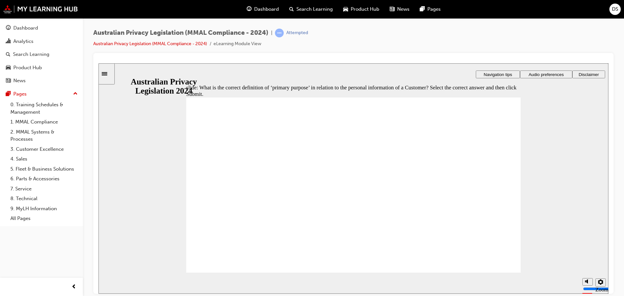
radio input "false"
radio input "true"
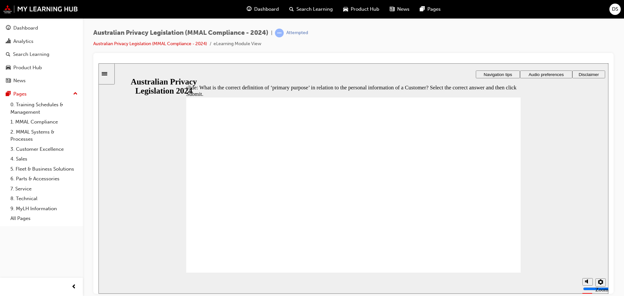
radio input "true"
drag, startPoint x: 235, startPoint y: 267, endPoint x: 233, endPoint y: 263, distance: 4.0
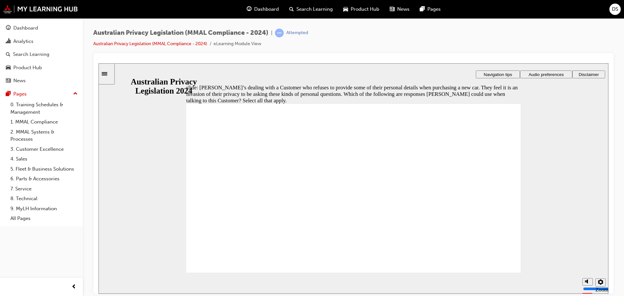
checkbox input "true"
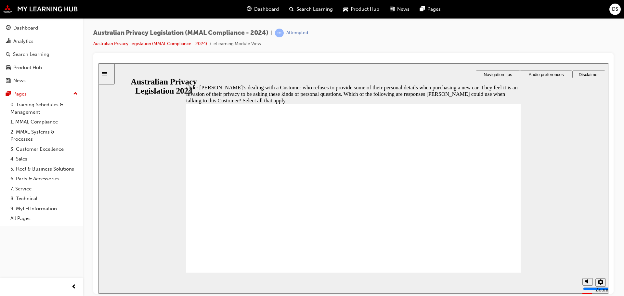
drag, startPoint x: 502, startPoint y: 254, endPoint x: 500, endPoint y: 264, distance: 9.9
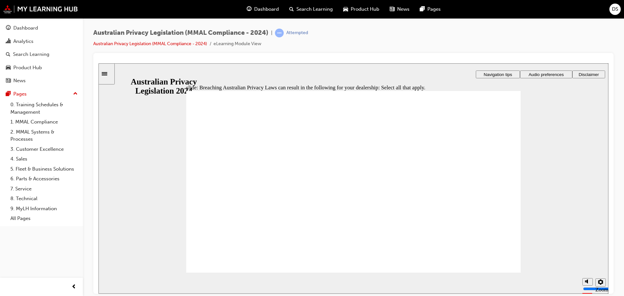
checkbox input "true"
checkbox input "false"
checkbox input "true"
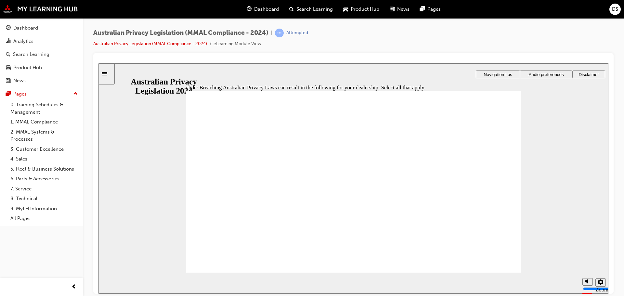
checkbox input "true"
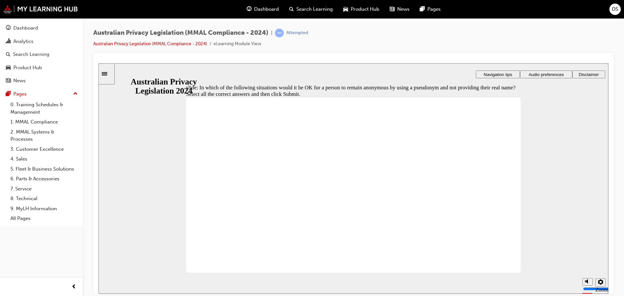
checkbox input "true"
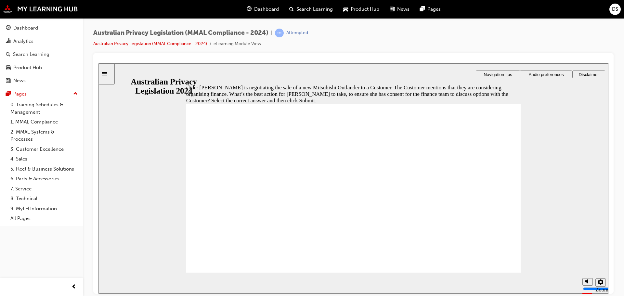
radio input "false"
radio input "true"
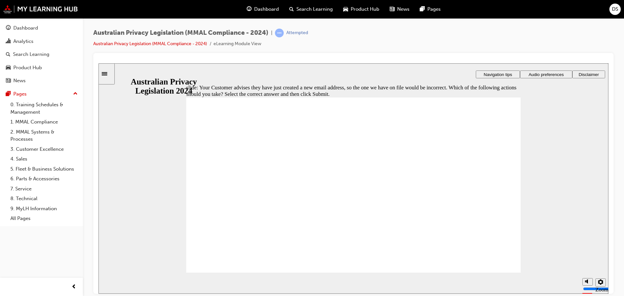
radio input "false"
radio input "true"
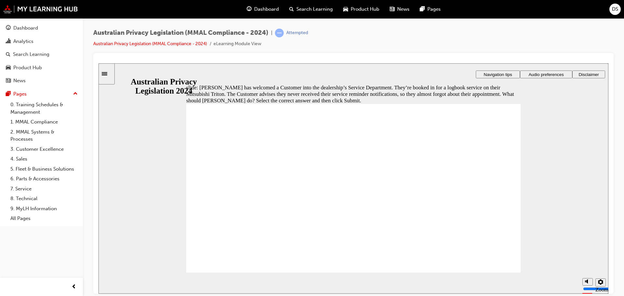
radio input "false"
radio input "true"
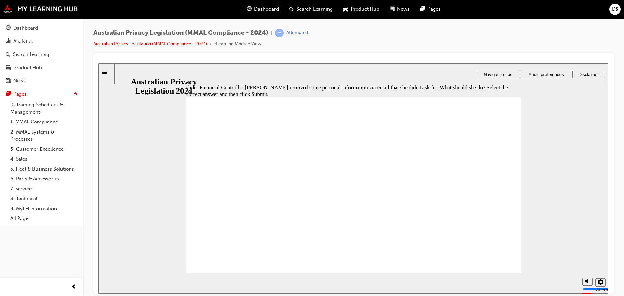
radio input "true"
drag, startPoint x: 211, startPoint y: 173, endPoint x: 208, endPoint y: 253, distance: 80.3
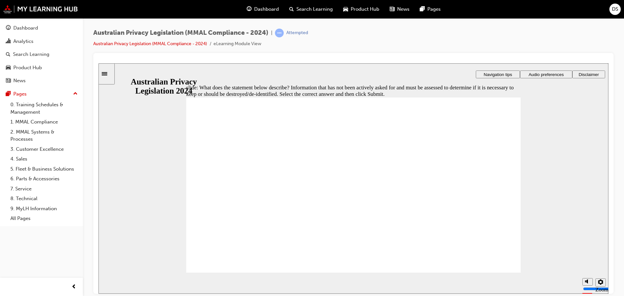
checkbox input "true"
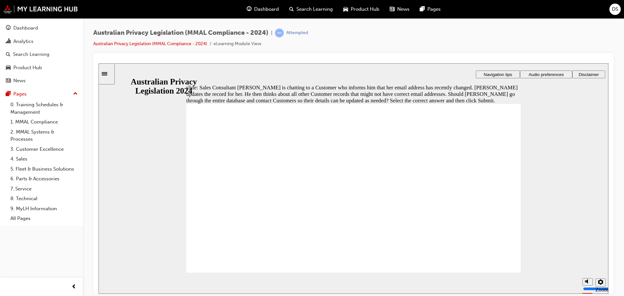
radio input "true"
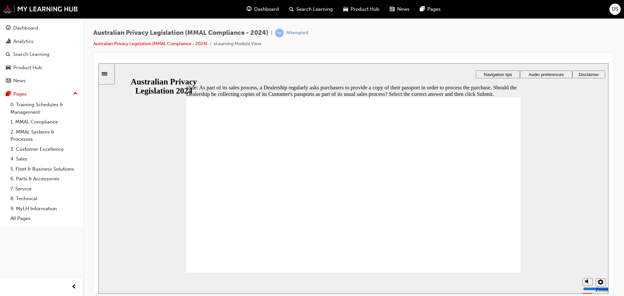
radio input "true"
radio input "false"
radio input "true"
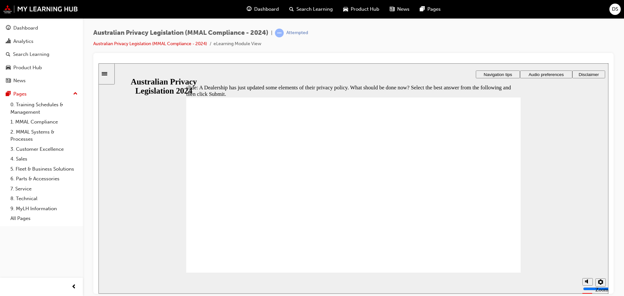
radio input "true"
